Goal: Task Accomplishment & Management: Manage account settings

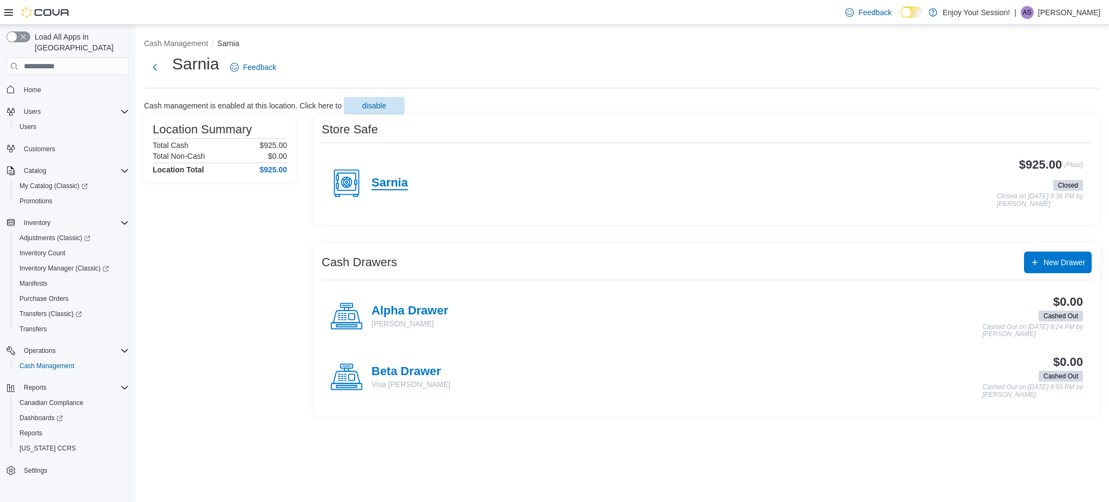
click at [382, 177] on h4 "Sarnia" at bounding box center [390, 183] width 36 height 14
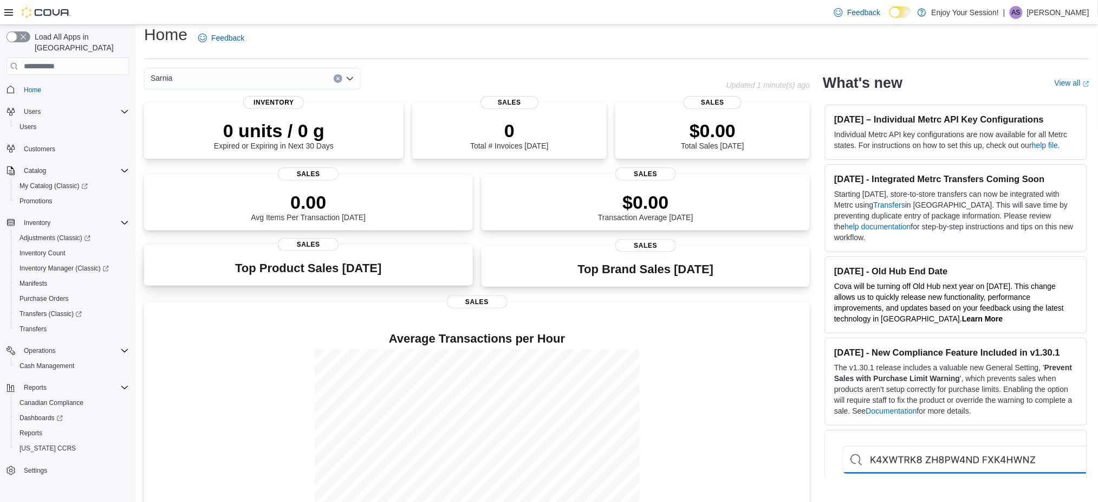
scroll to position [39, 0]
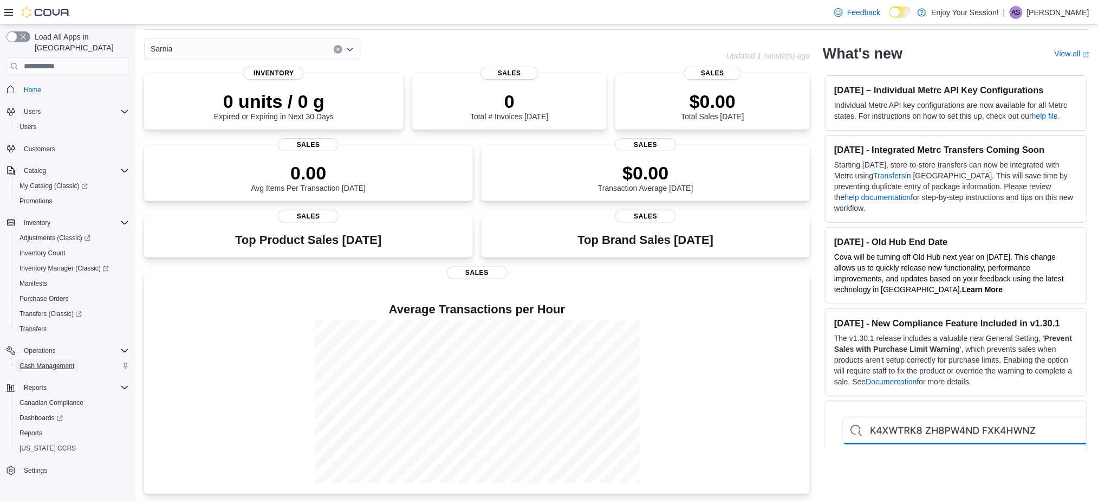
click at [36, 361] on span "Cash Management" at bounding box center [46, 365] width 55 height 9
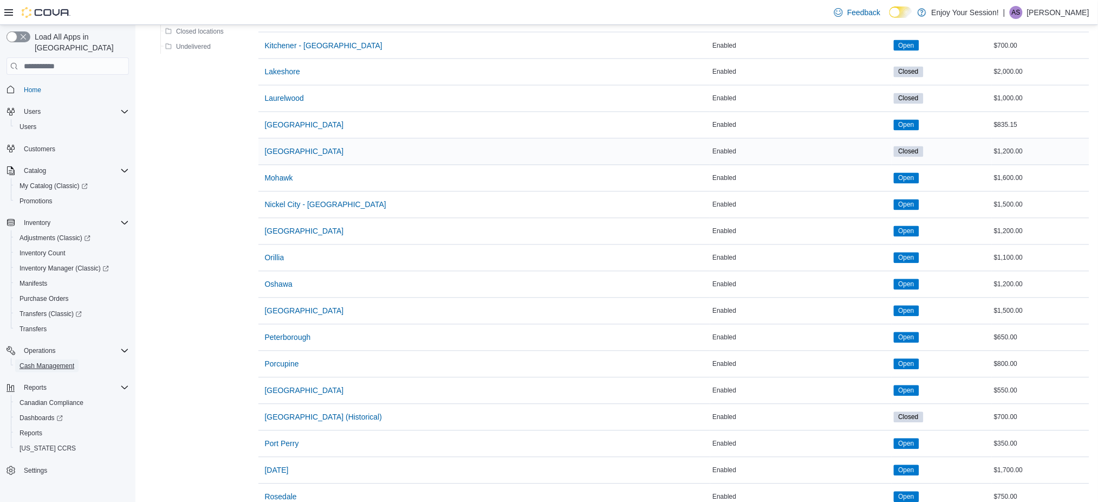
scroll to position [867, 0]
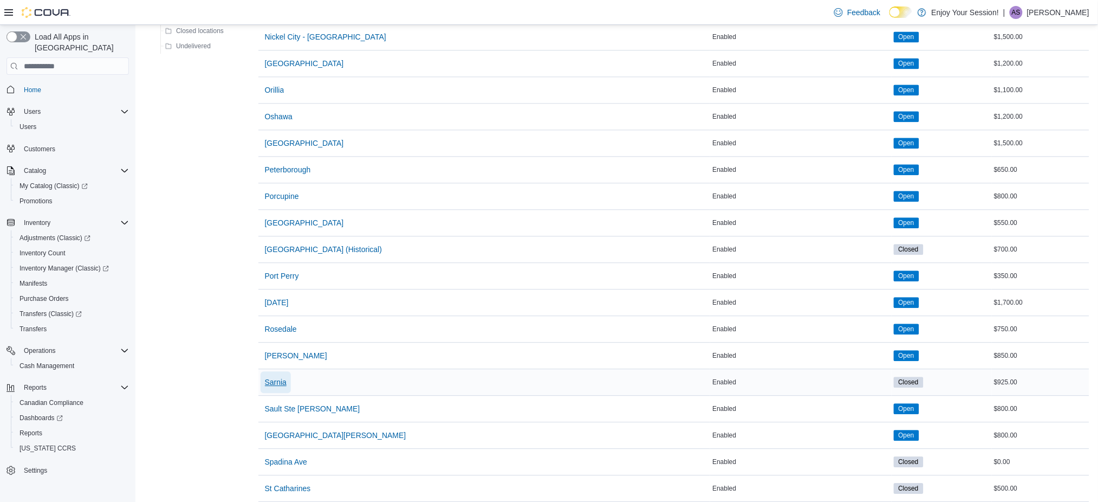
click at [282, 381] on span "Sarnia" at bounding box center [276, 381] width 22 height 11
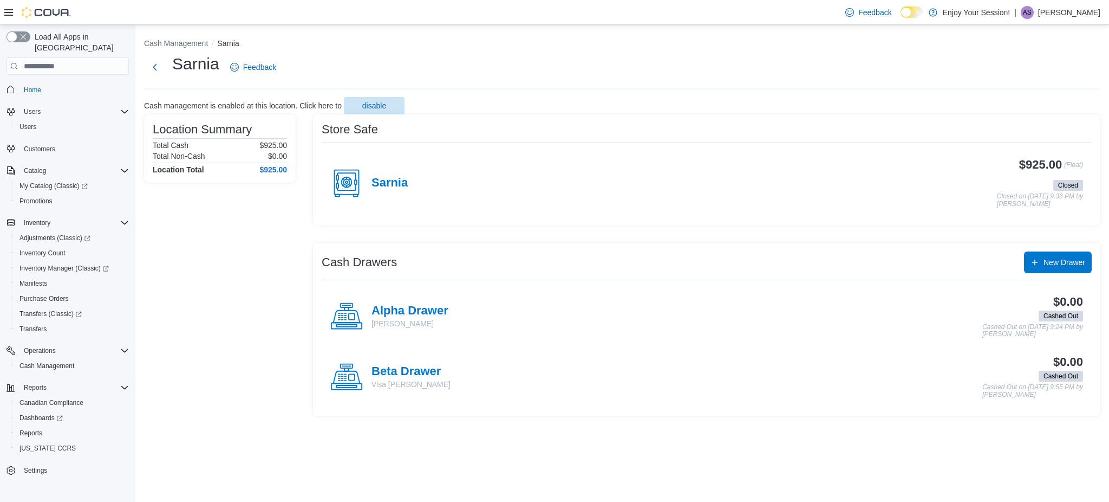
click at [390, 172] on div "Sarnia" at bounding box center [368, 183] width 77 height 32
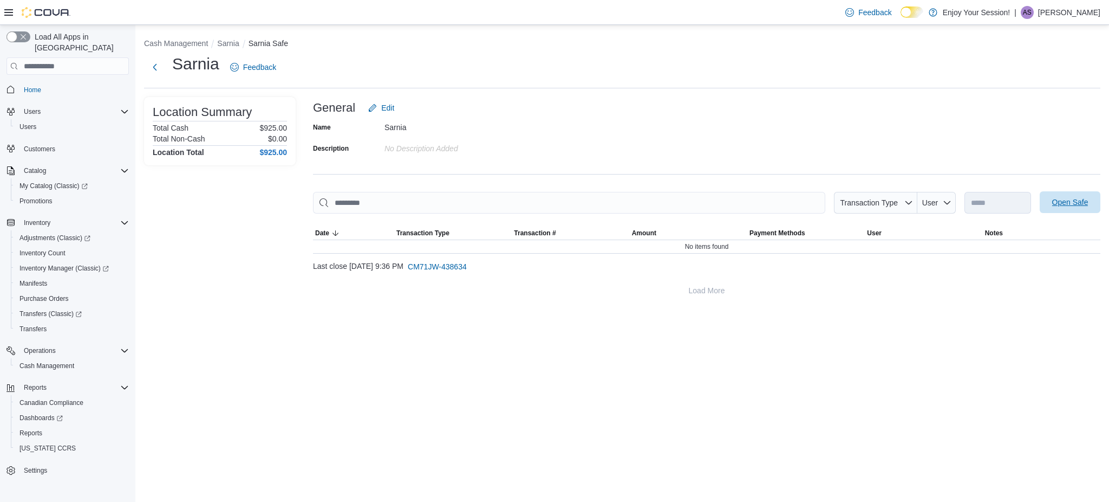
click at [1069, 200] on span "Open Safe" at bounding box center [1070, 202] width 36 height 11
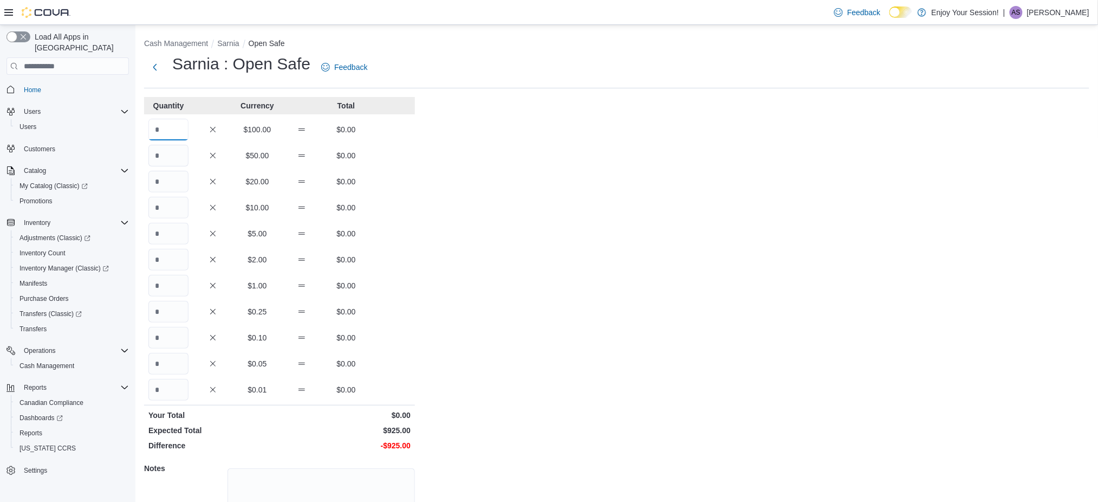
click at [171, 134] on input "Quantity" at bounding box center [168, 130] width 40 height 22
type input "*"
click at [167, 180] on input "Quantity" at bounding box center [168, 182] width 40 height 22
type input "*"
click at [164, 224] on input "Quantity" at bounding box center [168, 234] width 40 height 22
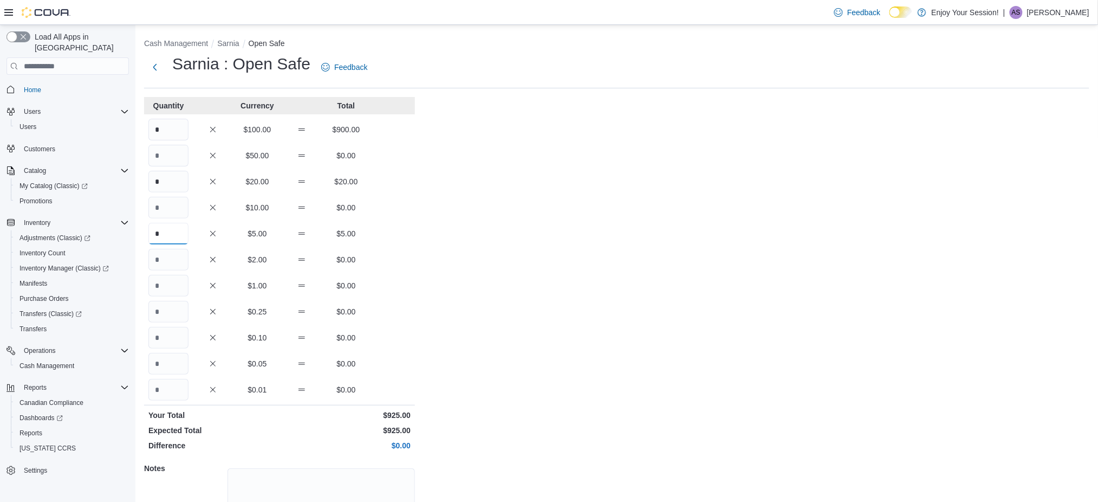
type input "*"
click at [510, 381] on div "Cash Management Sarnia Open Safe Sarnia : Open Safe Feedback Quantity Currency …" at bounding box center [616, 307] width 962 height 565
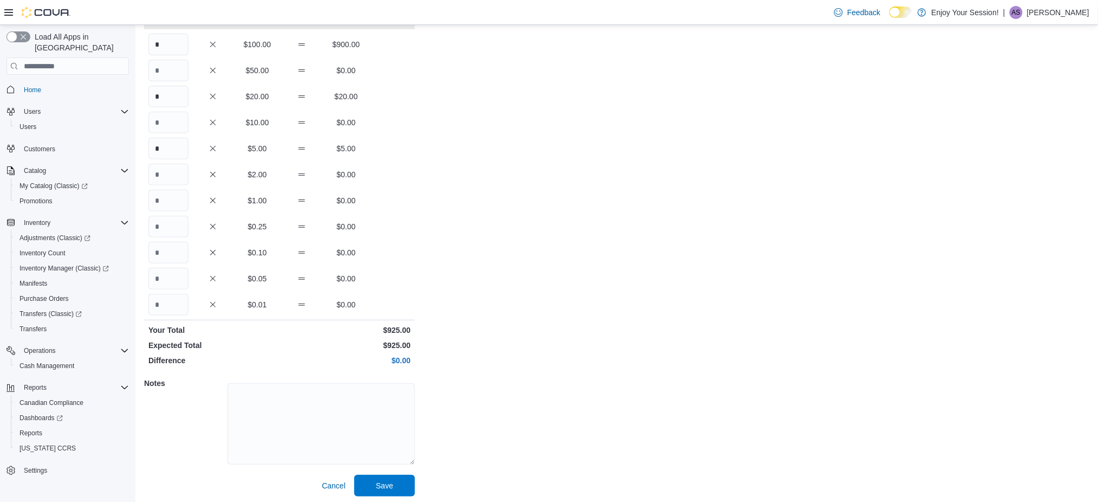
scroll to position [88, 0]
click at [372, 481] on span "Save" at bounding box center [385, 482] width 48 height 22
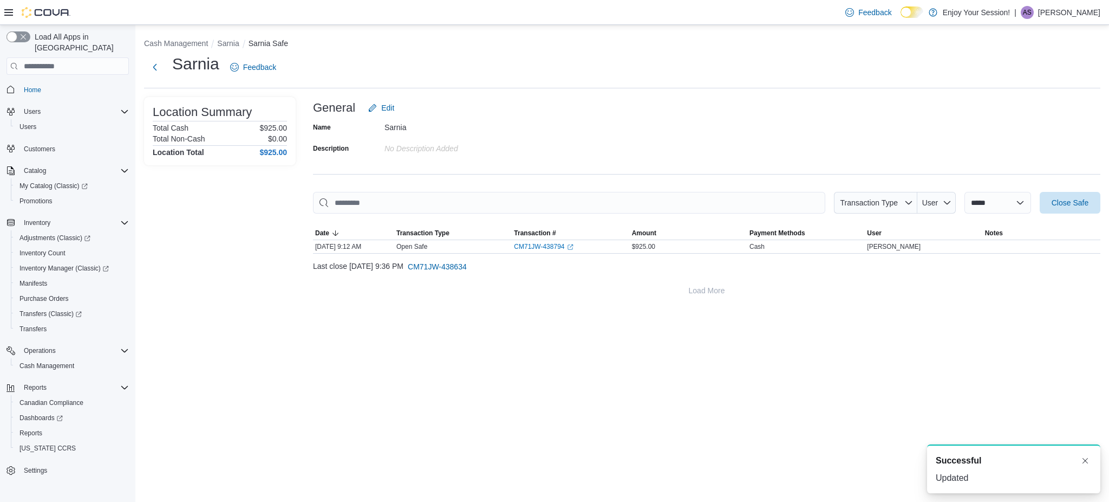
click at [228, 38] on li "Sarnia" at bounding box center [232, 43] width 31 height 11
click at [229, 40] on button "Sarnia" at bounding box center [228, 43] width 22 height 9
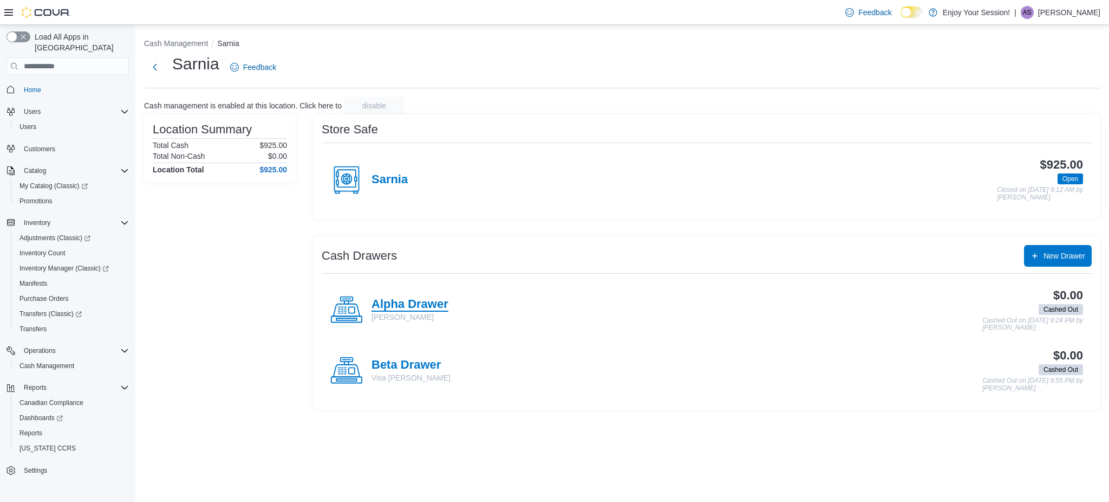
click at [411, 307] on h4 "Alpha Drawer" at bounding box center [410, 304] width 77 height 14
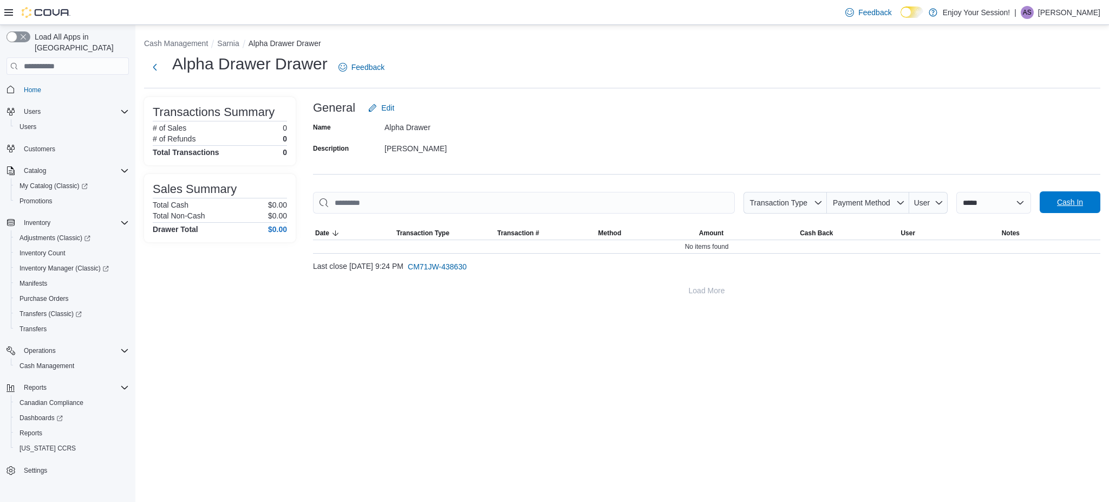
click at [1063, 206] on span "Cash In" at bounding box center [1070, 202] width 26 height 11
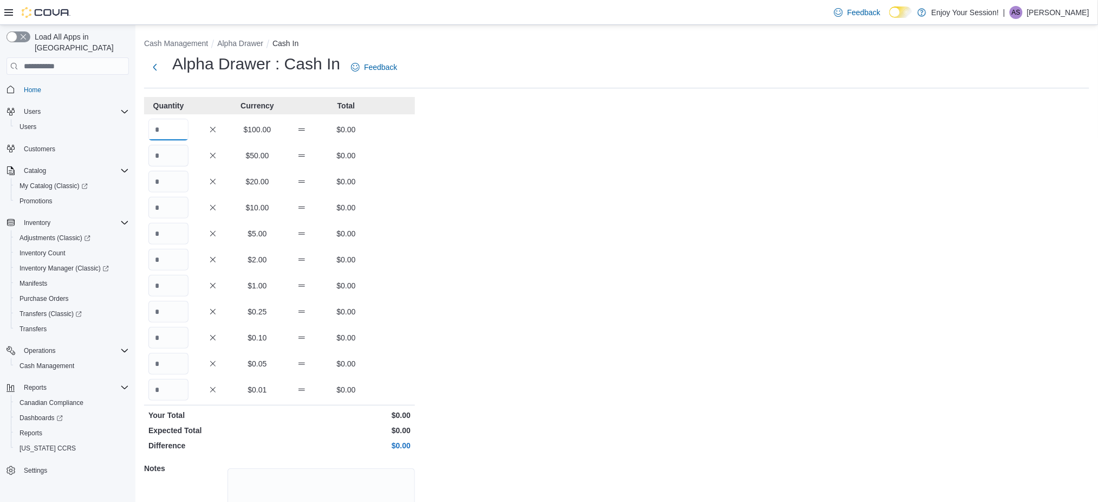
click at [164, 125] on input "Quantity" at bounding box center [168, 130] width 40 height 22
type input "*"
click at [634, 230] on div "Cash Management Alpha Drawer Cash In Alpha Drawer : Cash In Feedback Quantity C…" at bounding box center [616, 307] width 962 height 565
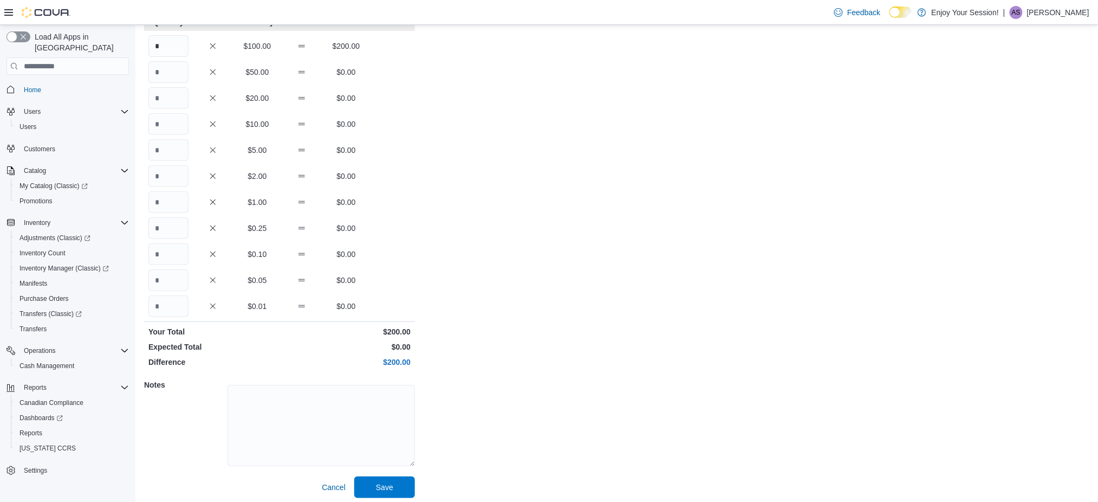
scroll to position [88, 0]
click at [365, 480] on span "Save" at bounding box center [385, 482] width 48 height 22
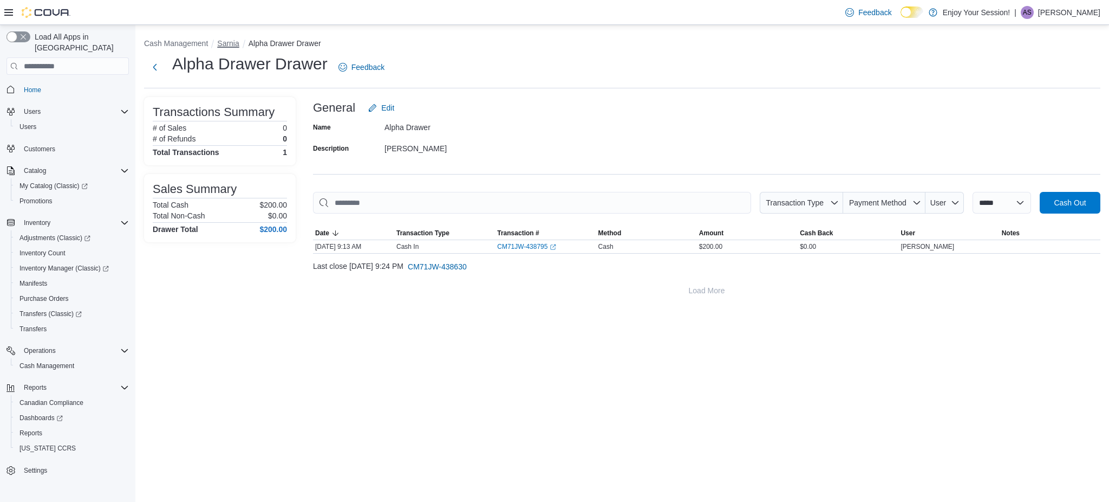
click at [219, 48] on button "Sarnia" at bounding box center [228, 43] width 22 height 9
